Goal: Obtain resource: Download file/media

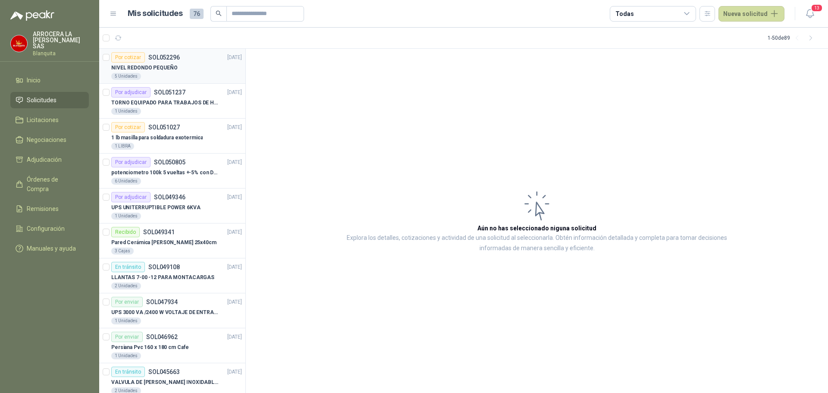
click at [178, 70] on div "NIVEL REDONDO PEQUEÑO" at bounding box center [176, 68] width 131 height 10
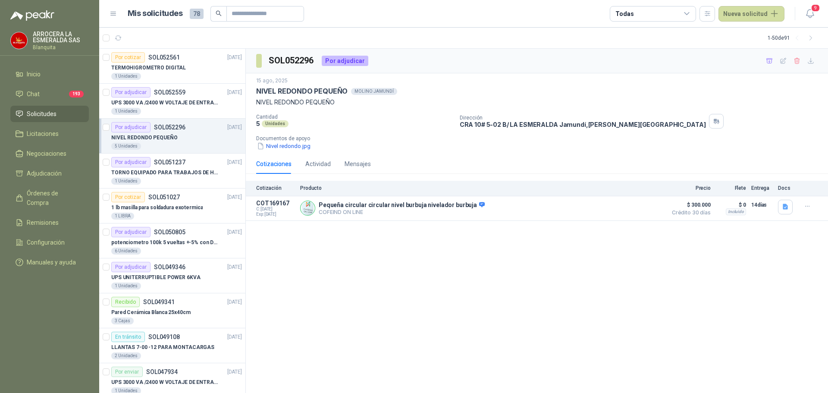
click at [228, 138] on div "NIVEL REDONDO PEQUEÑO" at bounding box center [176, 137] width 131 height 10
click at [641, 204] on button "Detalles" at bounding box center [642, 208] width 41 height 12
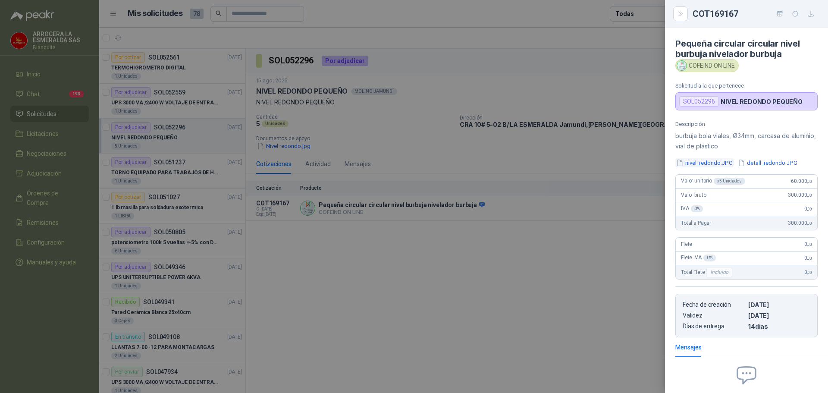
click at [700, 162] on button "nivel_redondo.JPG" at bounding box center [704, 162] width 58 height 9
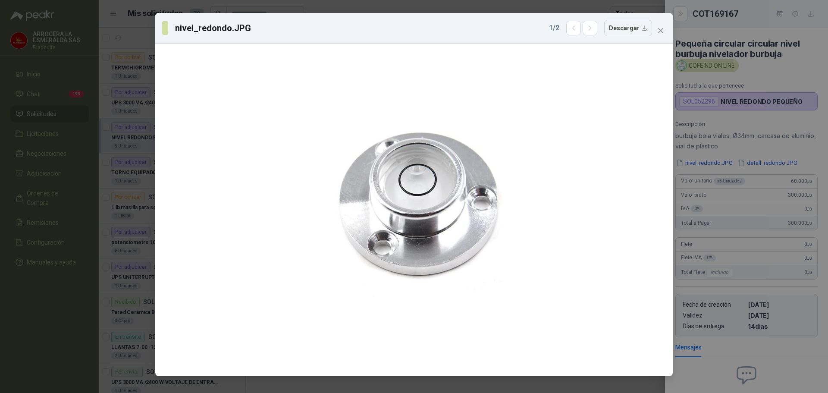
click at [700, 162] on div "nivel_redondo.JPG 1 / 2 Descargar" at bounding box center [414, 196] width 828 height 393
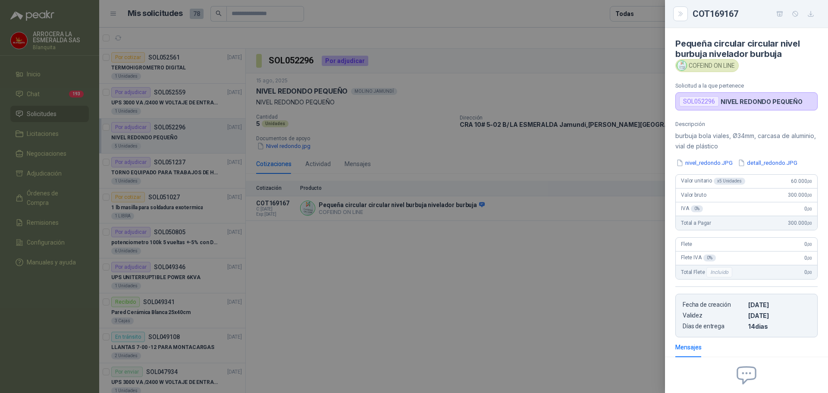
click at [511, 147] on div at bounding box center [414, 196] width 828 height 393
